Goal: Information Seeking & Learning: Check status

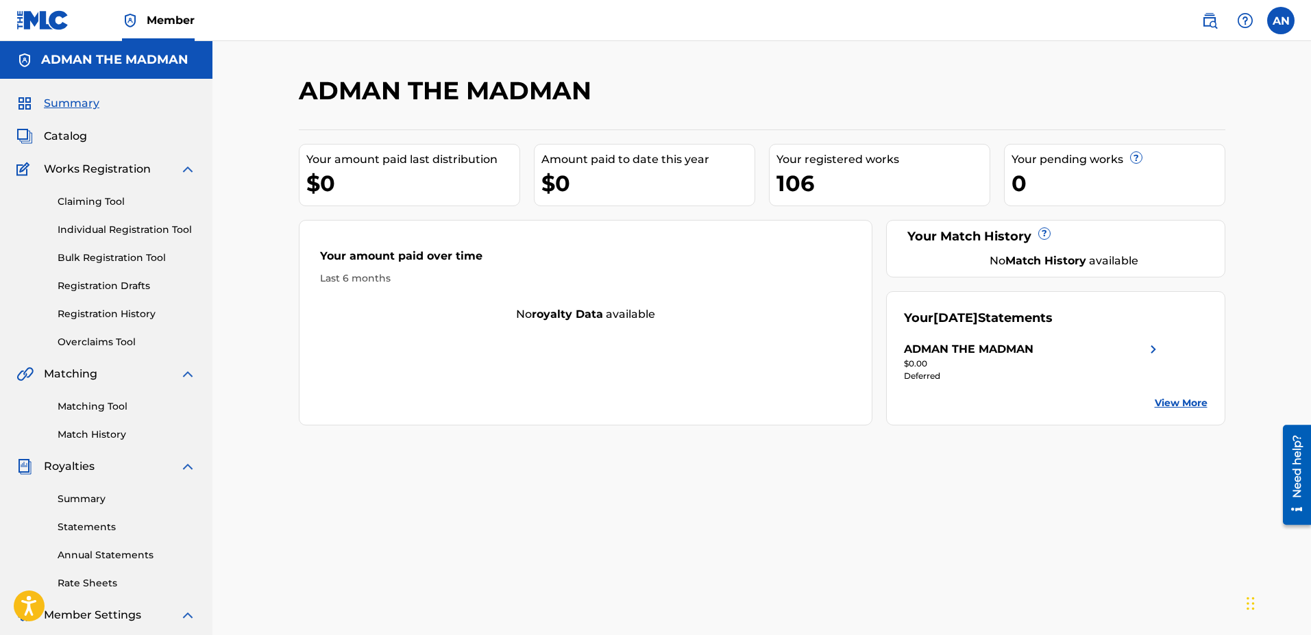
click at [929, 371] on div "Deferred" at bounding box center [1033, 376] width 258 height 12
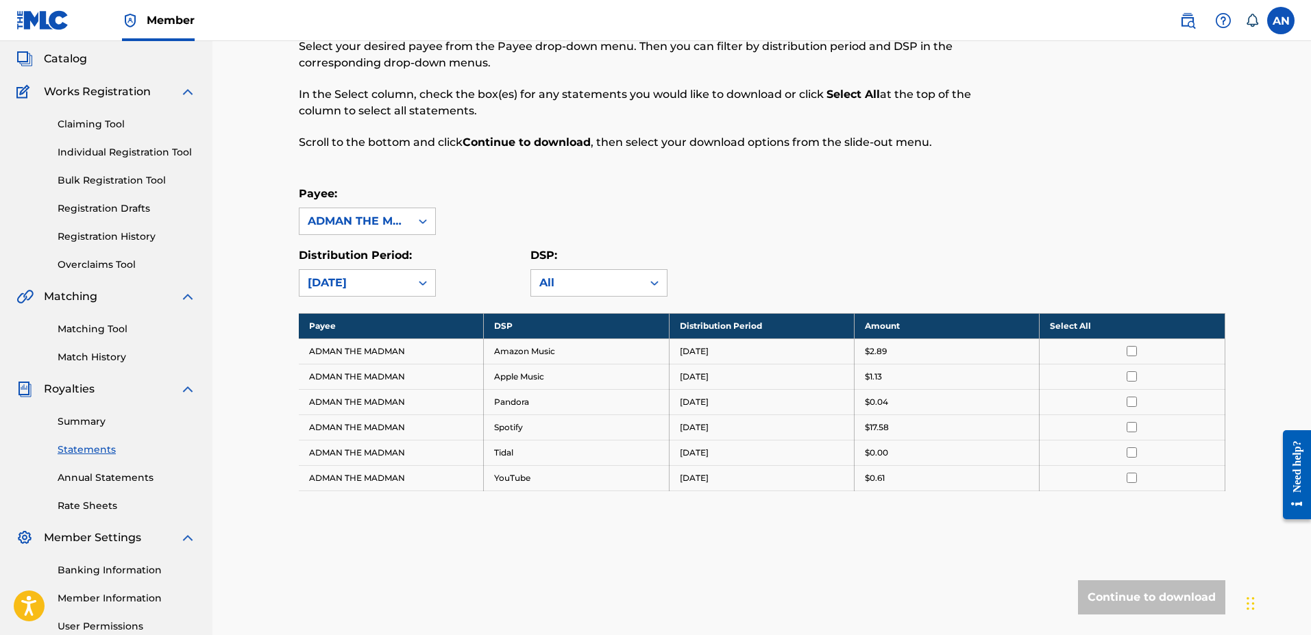
scroll to position [206, 0]
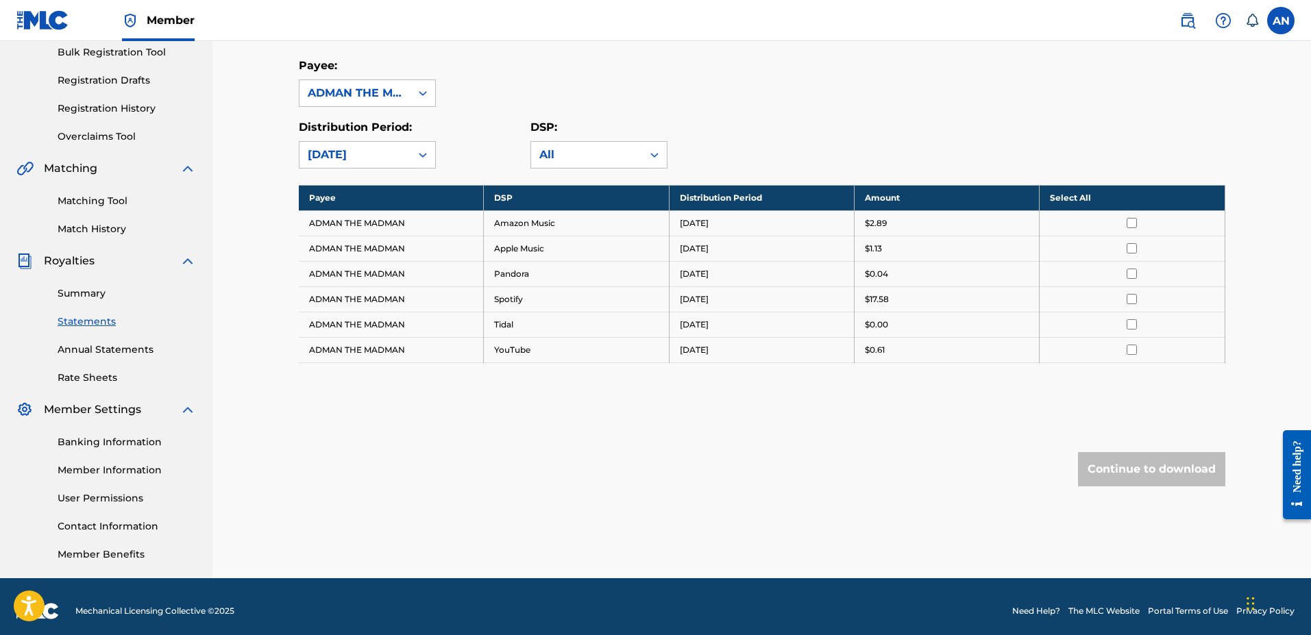
click at [134, 441] on link "Banking Information" at bounding box center [127, 442] width 138 height 14
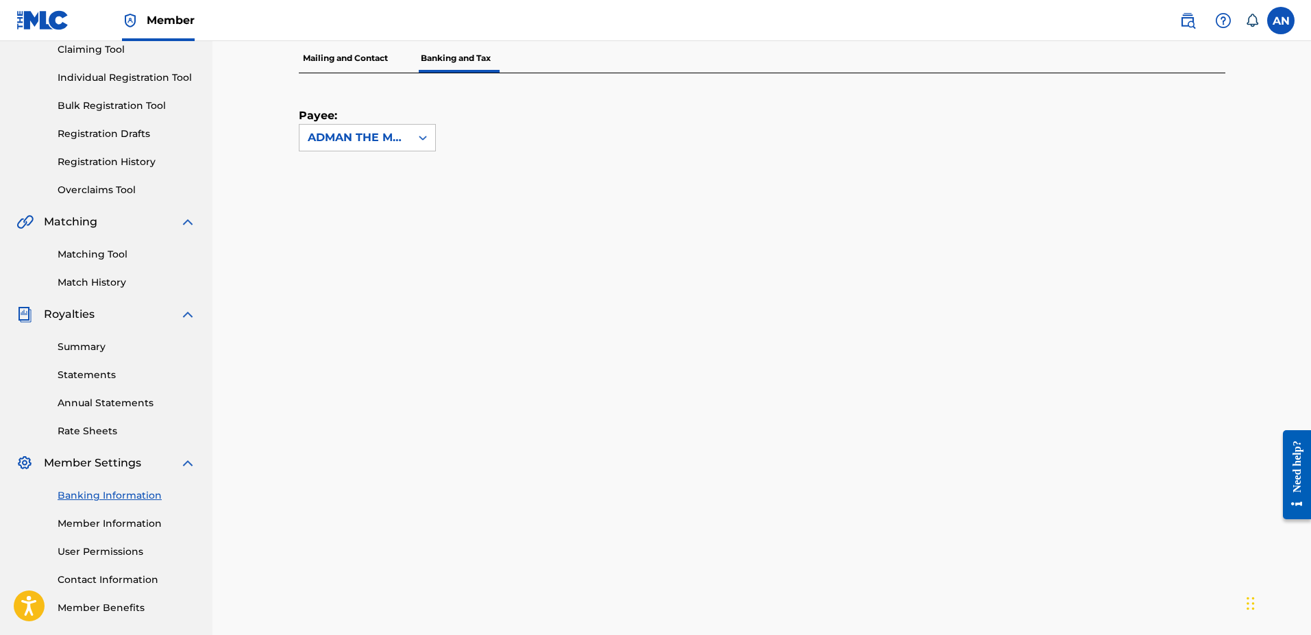
scroll to position [158, 0]
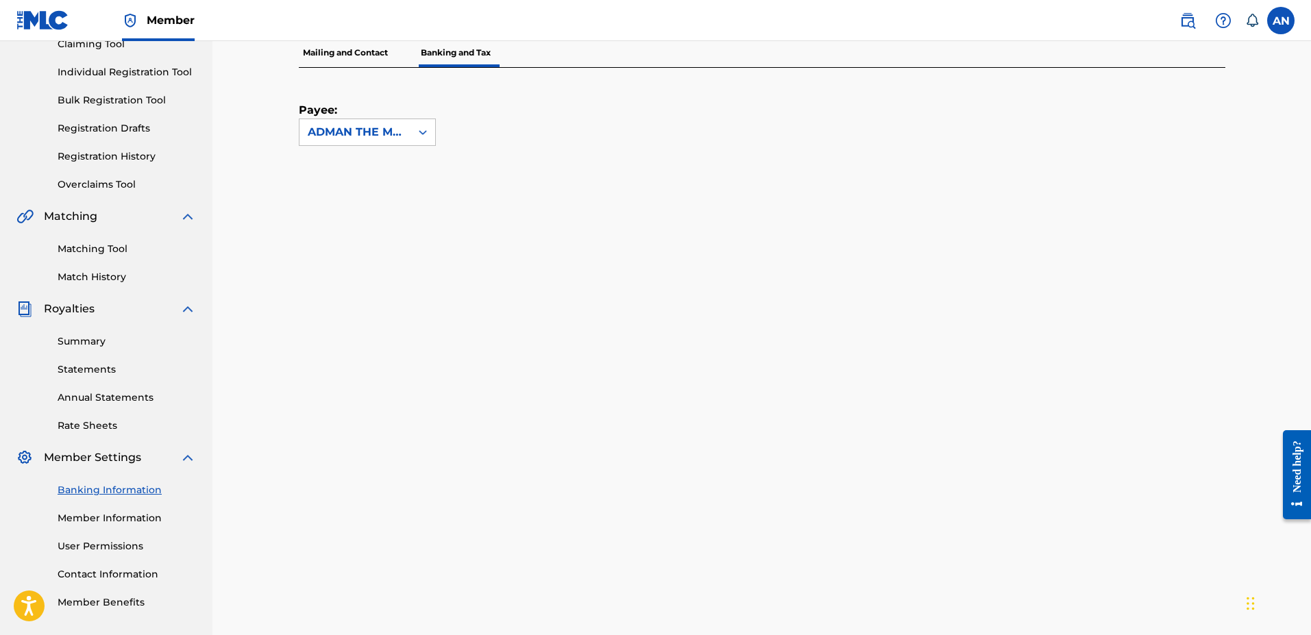
click at [91, 345] on link "Summary" at bounding box center [127, 341] width 138 height 14
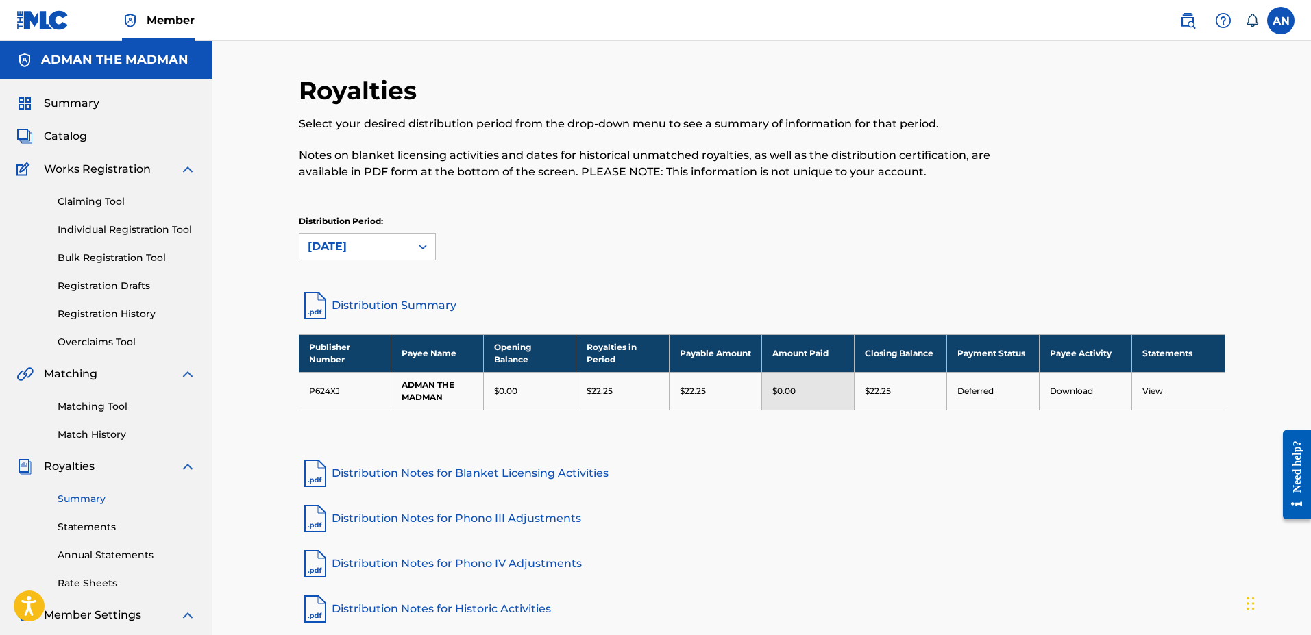
click at [975, 389] on link "Deferred" at bounding box center [975, 391] width 36 height 10
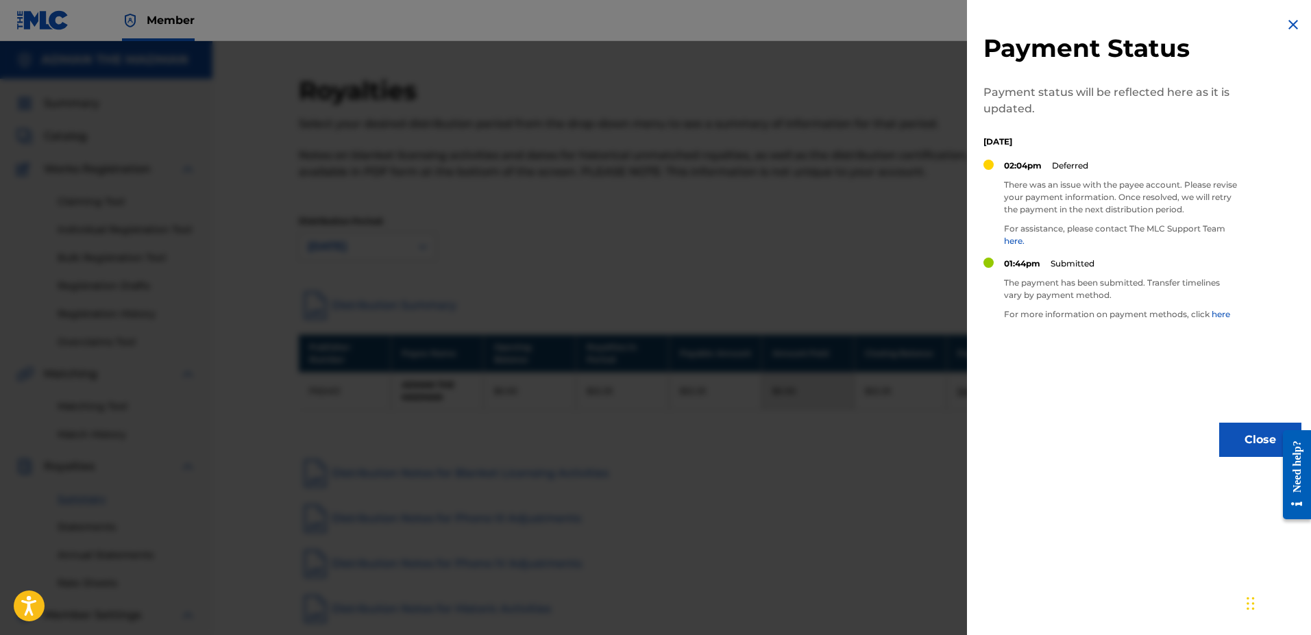
click at [1285, 24] on img at bounding box center [1293, 24] width 16 height 16
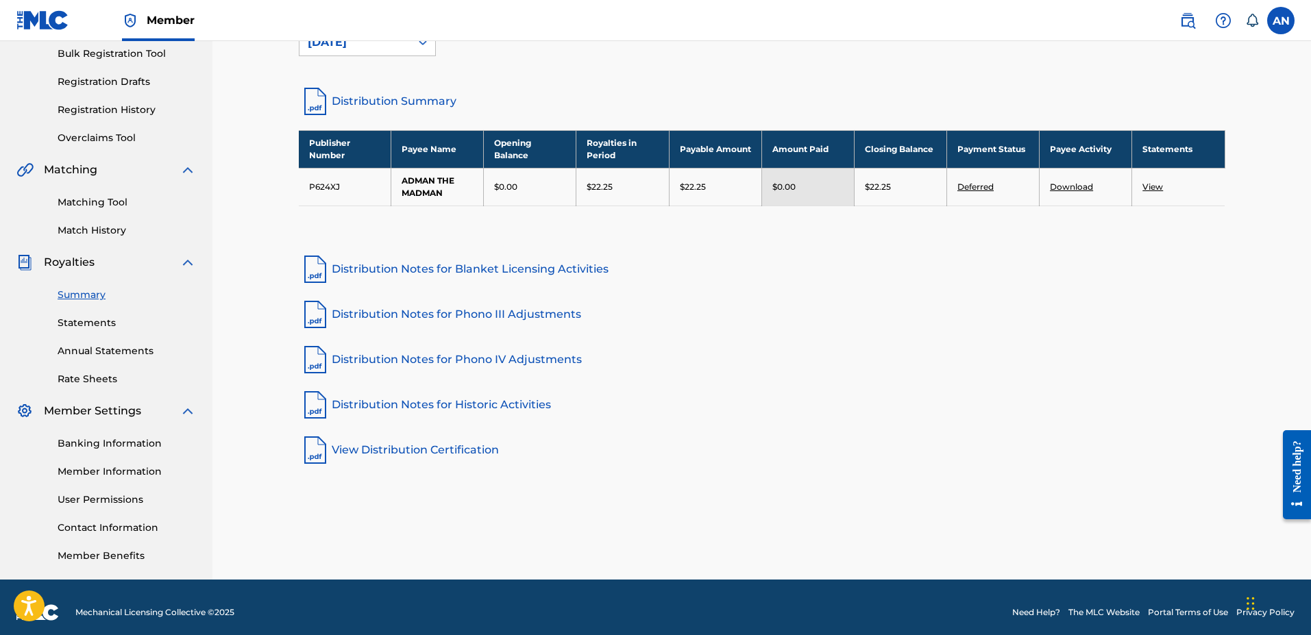
scroll to position [206, 0]
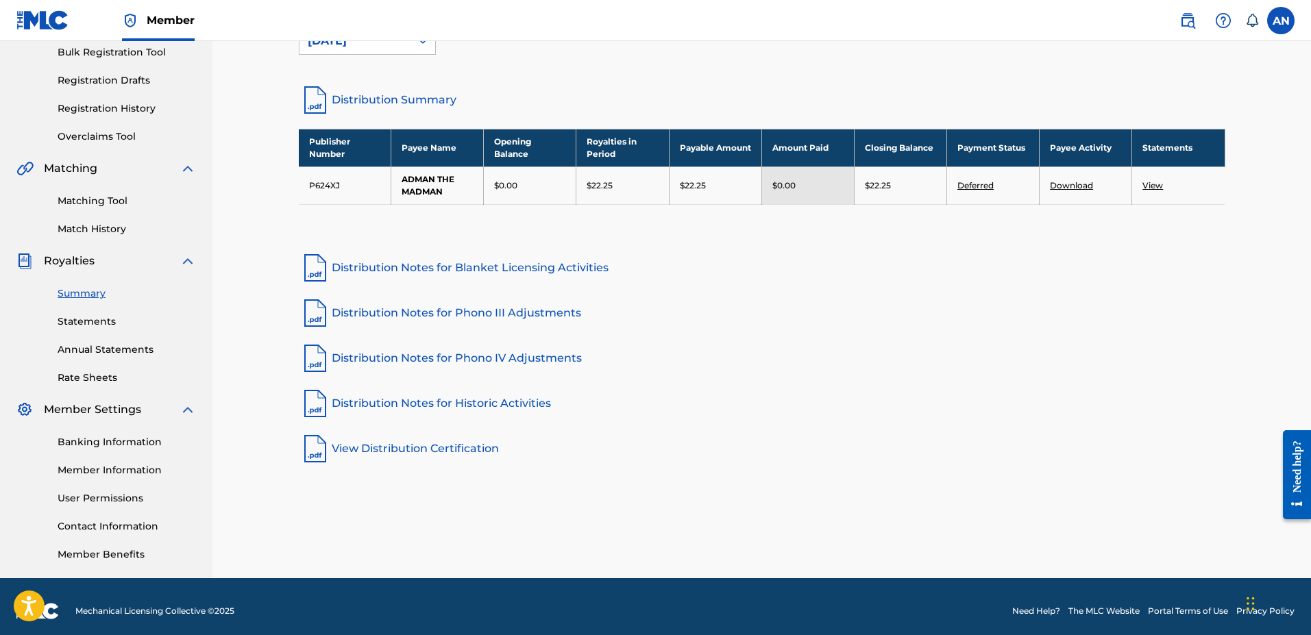
click at [1078, 186] on link "Download" at bounding box center [1071, 185] width 43 height 10
click at [439, 398] on link "Distribution Notes for Historic Activities" at bounding box center [762, 403] width 926 height 33
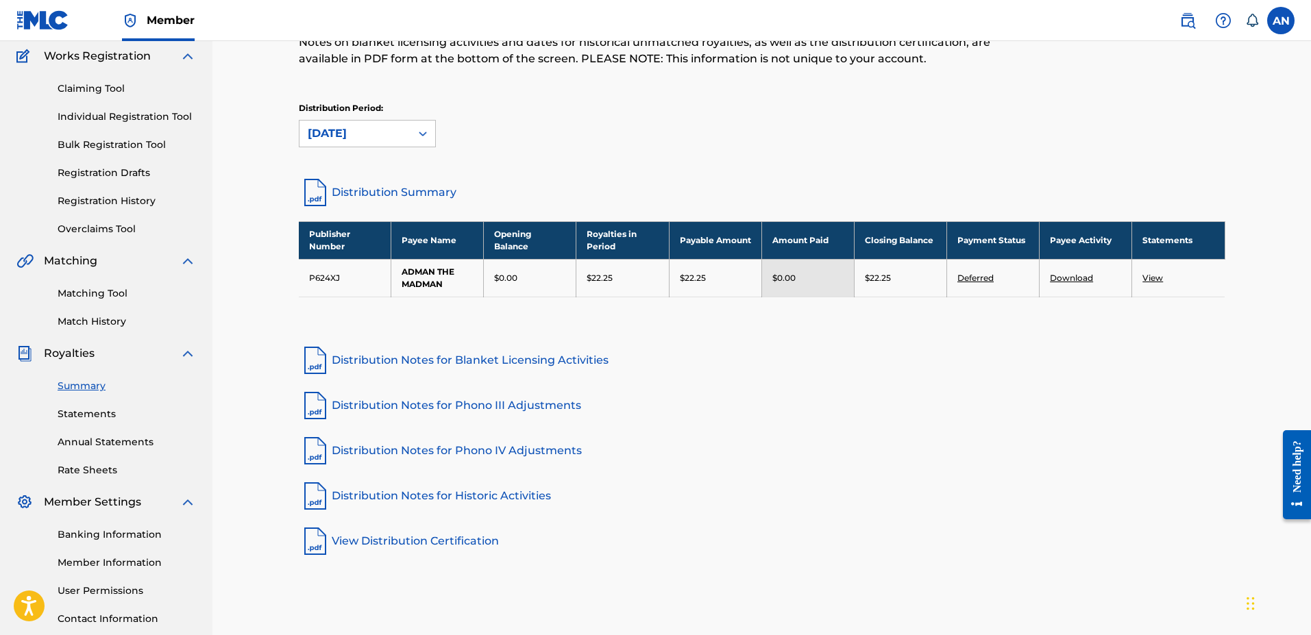
scroll to position [0, 0]
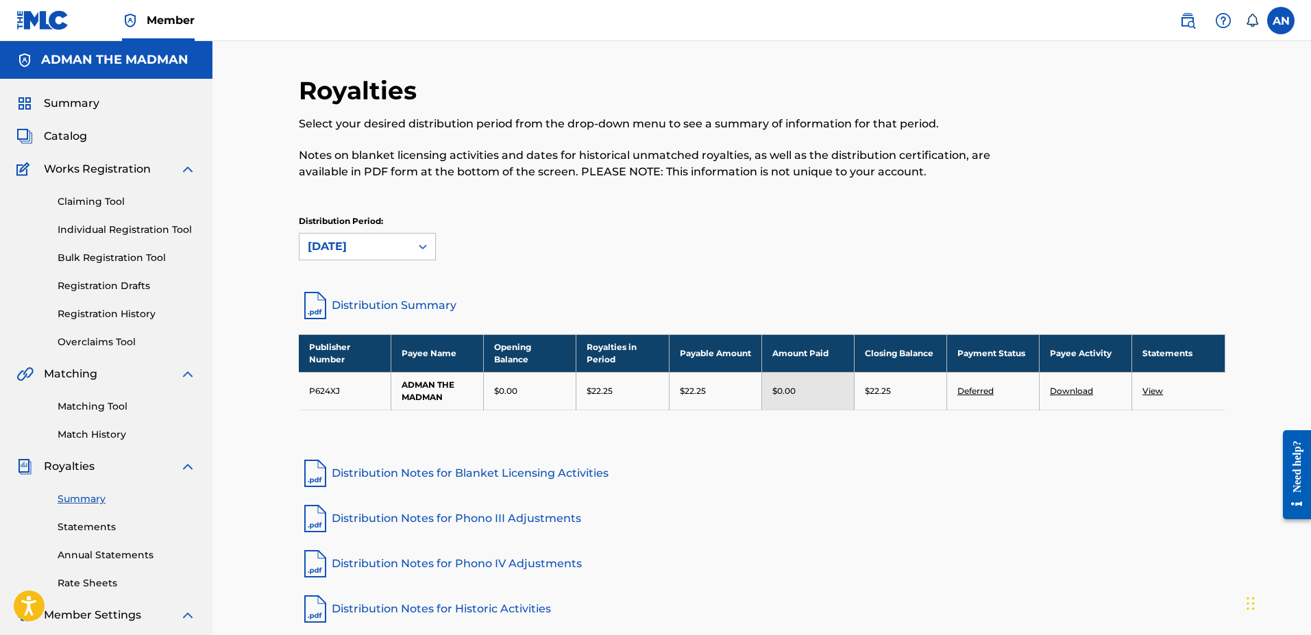
click at [64, 134] on span "Catalog" at bounding box center [65, 136] width 43 height 16
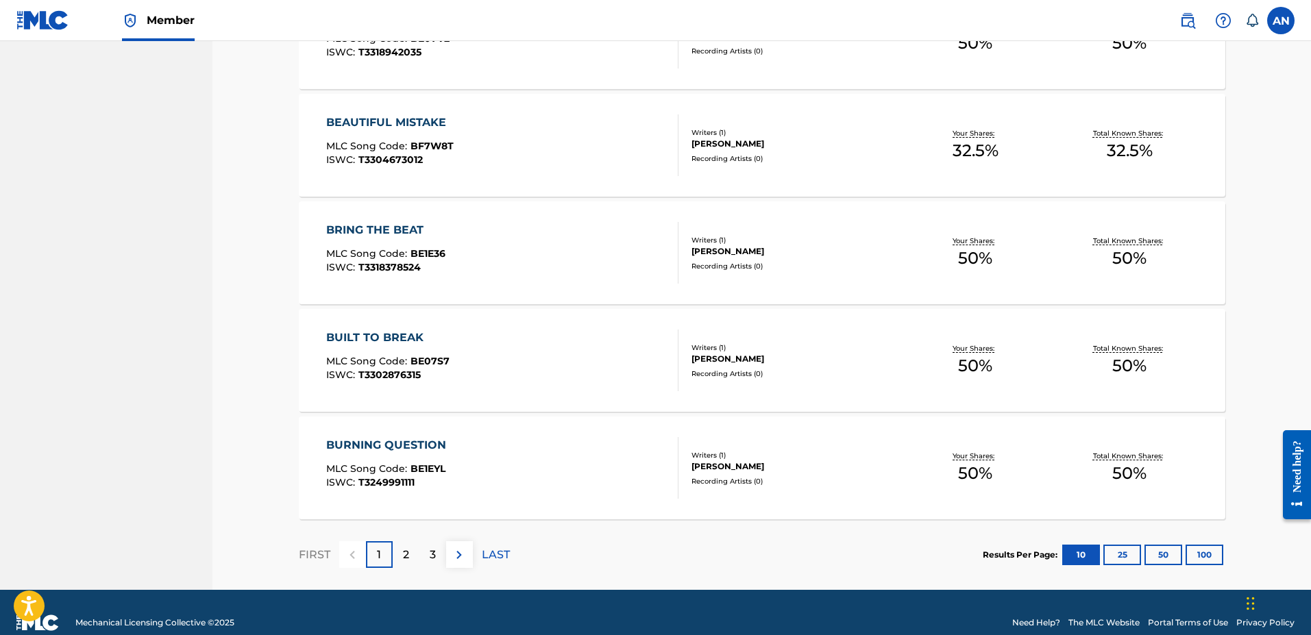
scroll to position [933, 0]
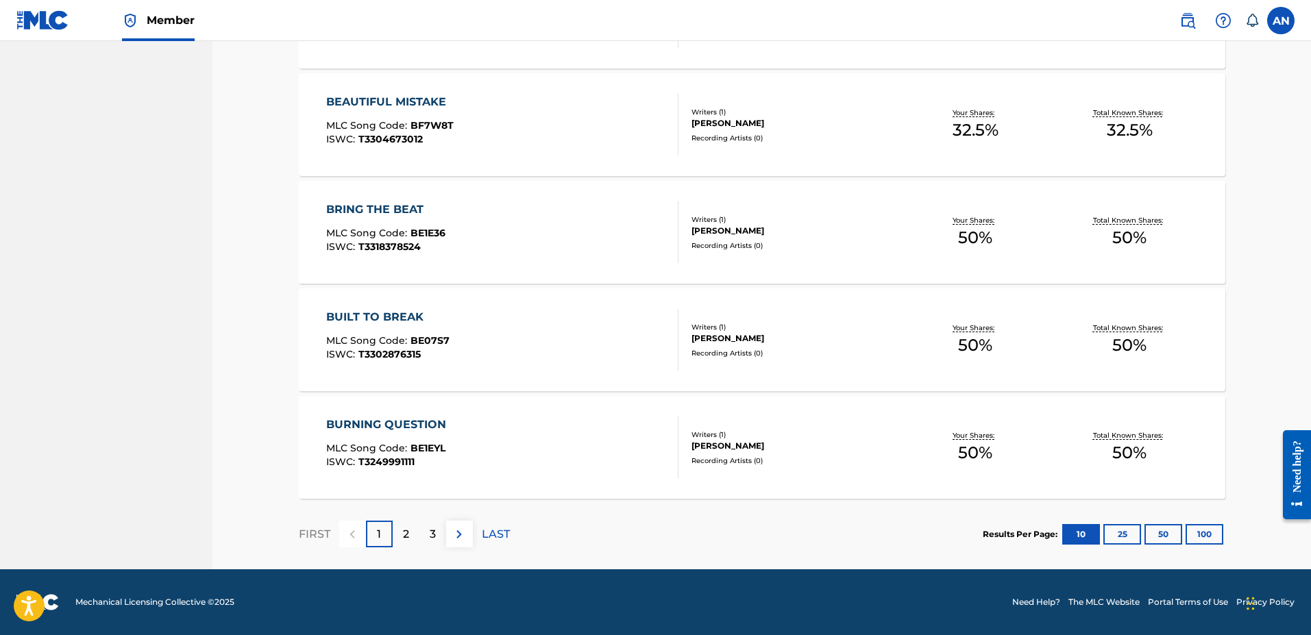
click at [1125, 537] on button "25" at bounding box center [1122, 534] width 38 height 21
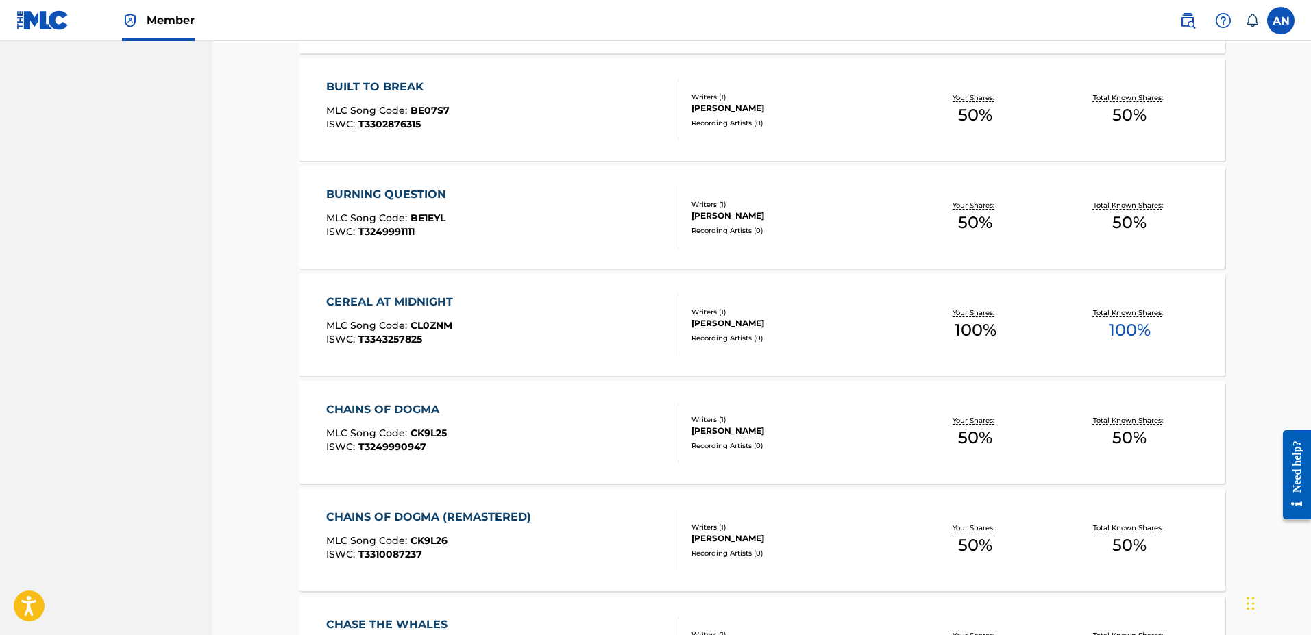
scroll to position [1136, 0]
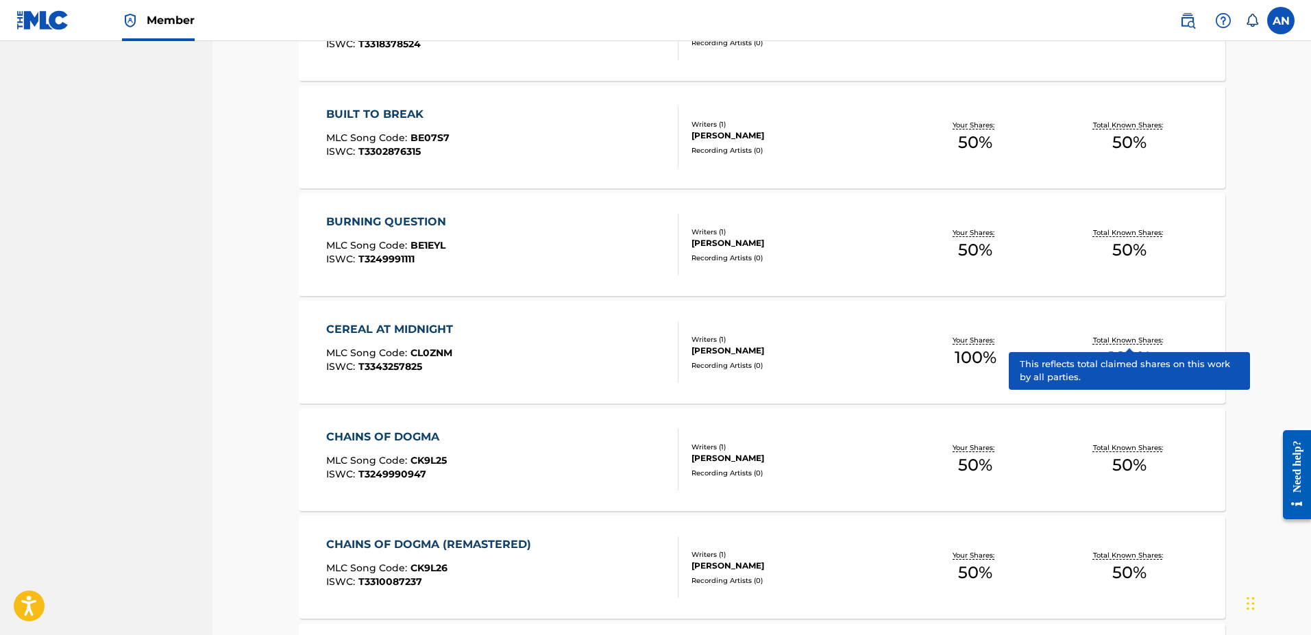
click at [1125, 339] on p "Total Known Shares:" at bounding box center [1129, 340] width 73 height 10
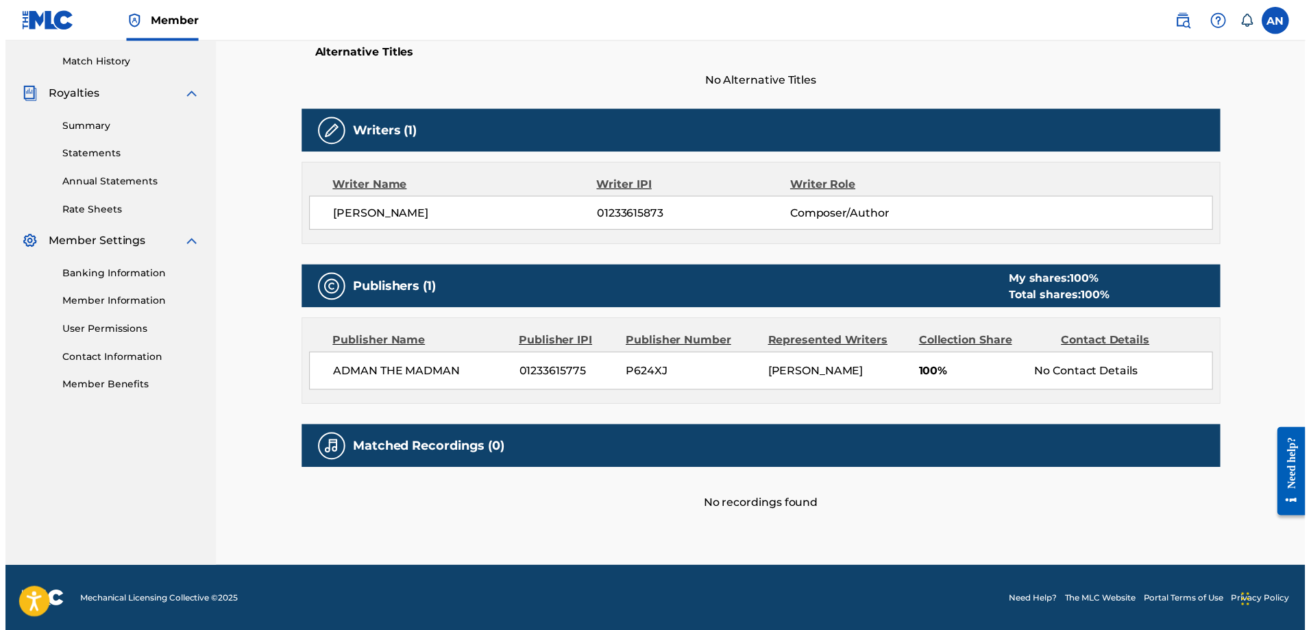
scroll to position [167, 0]
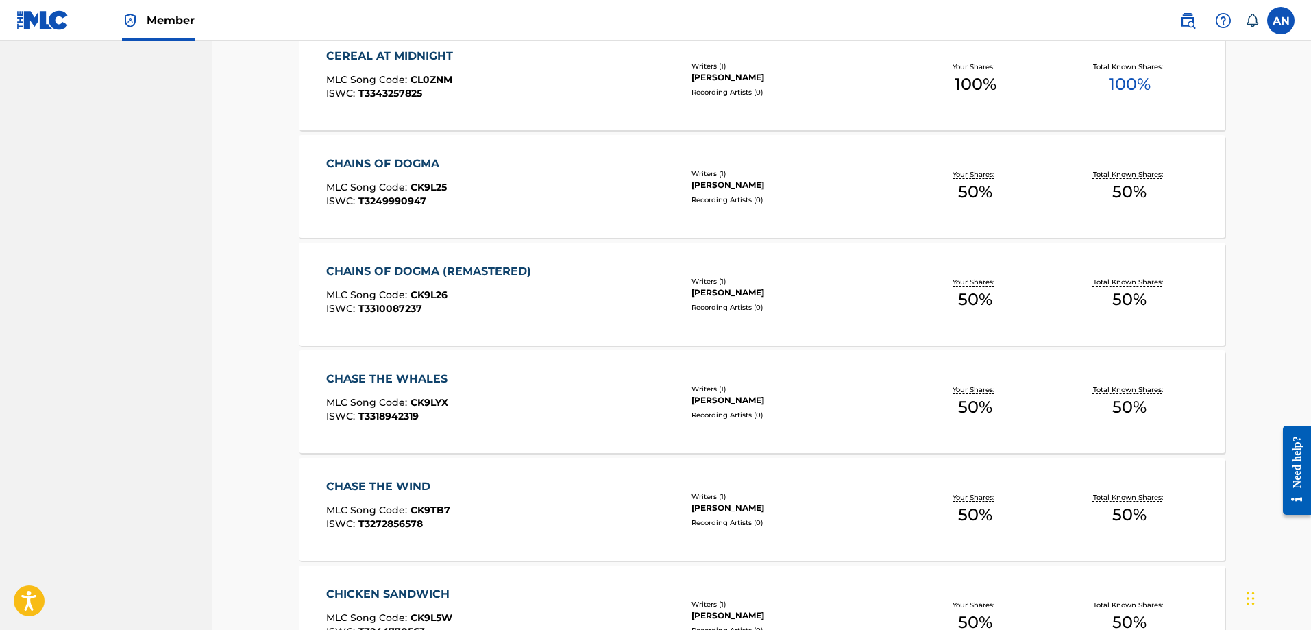
scroll to position [1410, 0]
click at [423, 182] on span "CK9L25" at bounding box center [428, 186] width 36 height 12
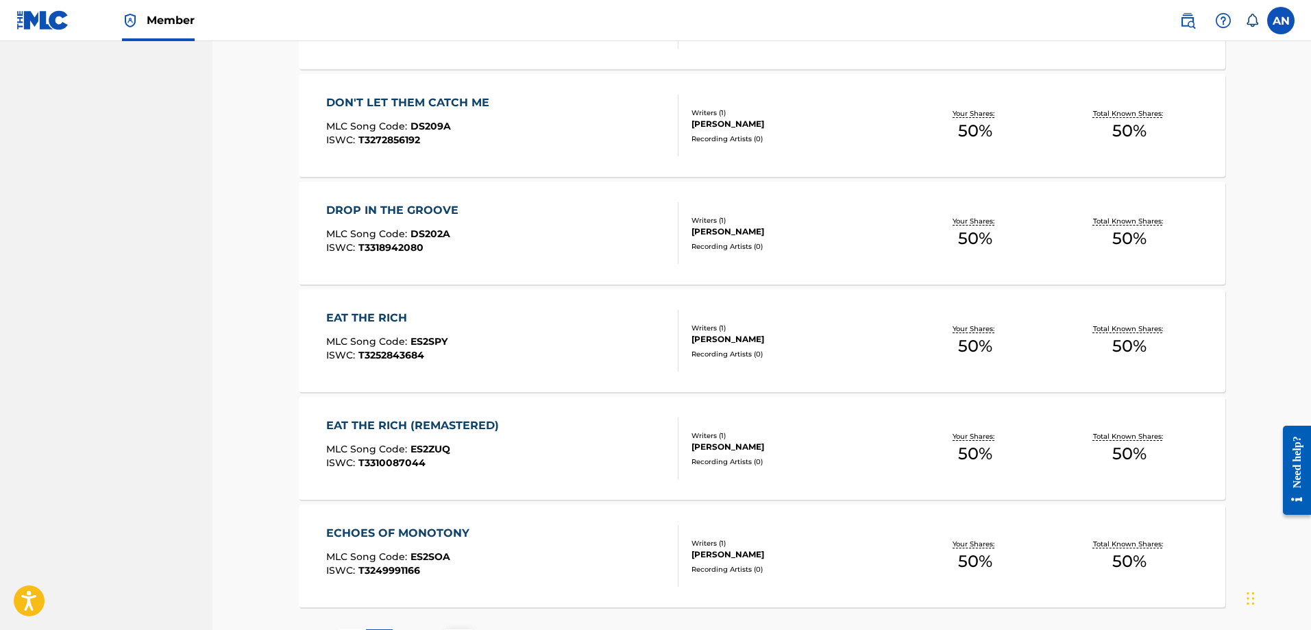
scroll to position [2552, 0]
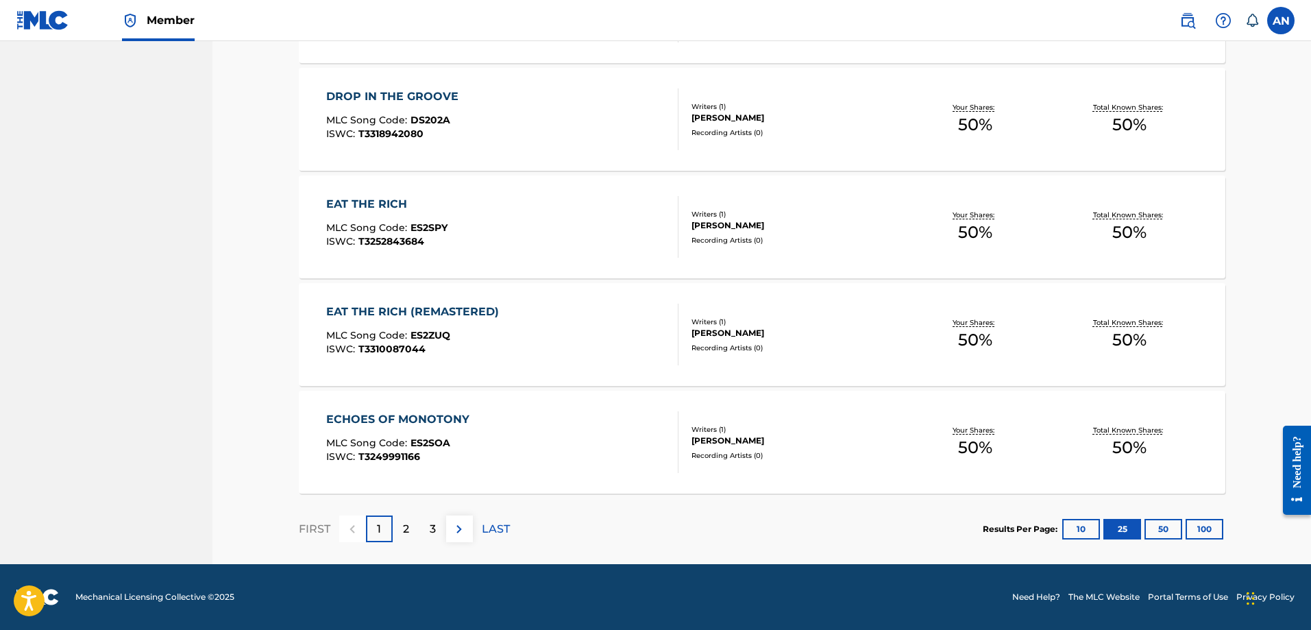
click at [1166, 530] on button "50" at bounding box center [1163, 529] width 38 height 21
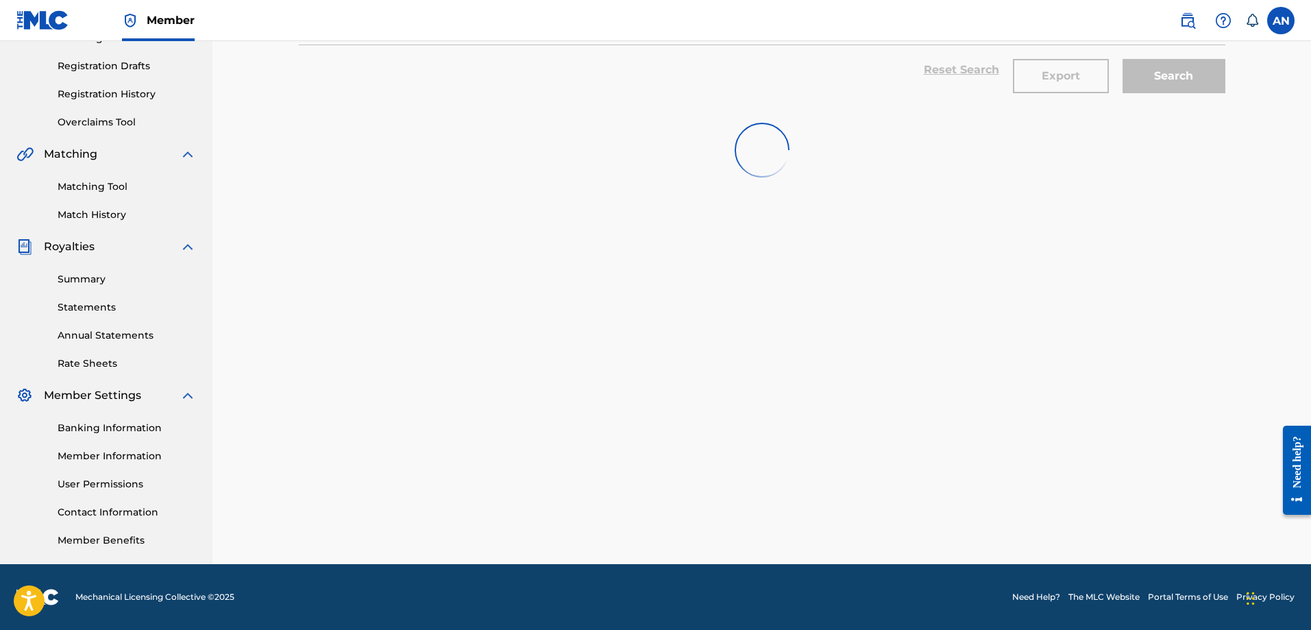
scroll to position [220, 0]
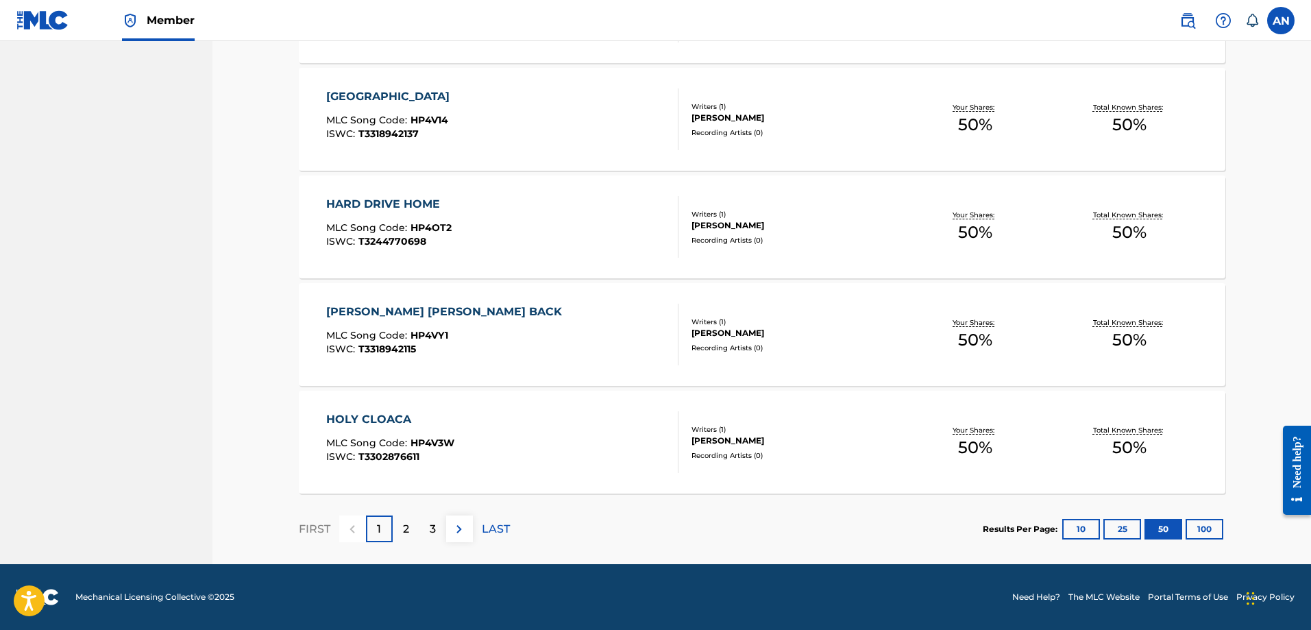
click at [1200, 530] on button "100" at bounding box center [1204, 529] width 38 height 21
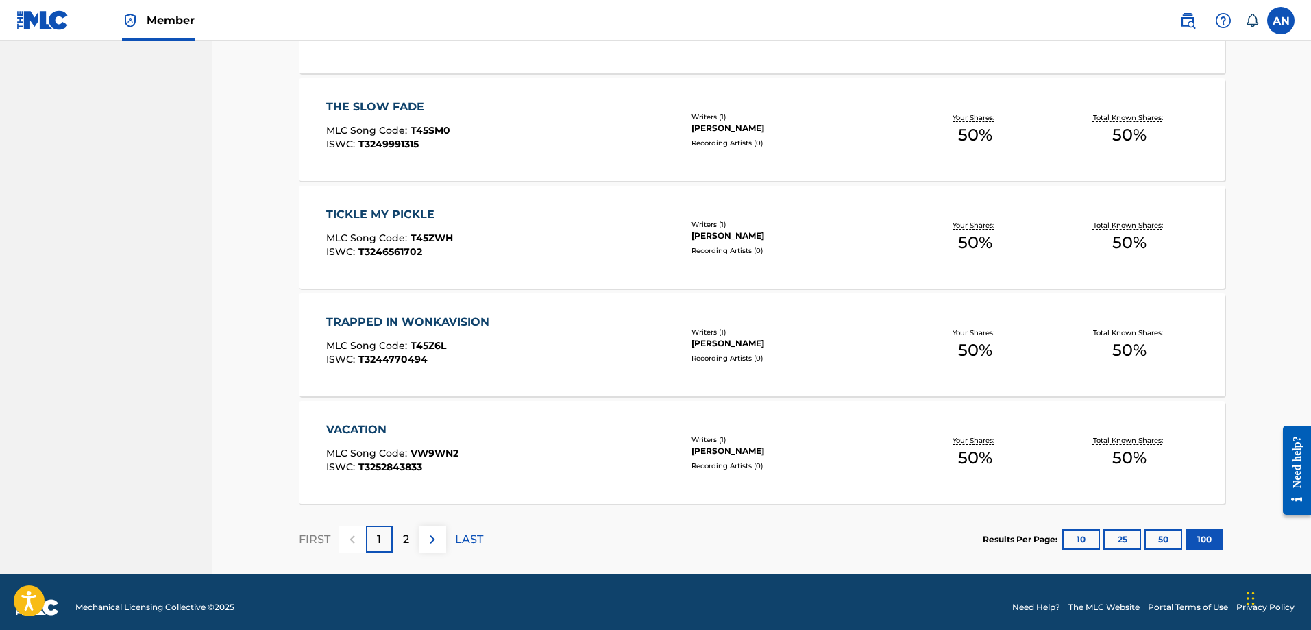
scroll to position [10620, 0]
